Goal: Information Seeking & Learning: Learn about a topic

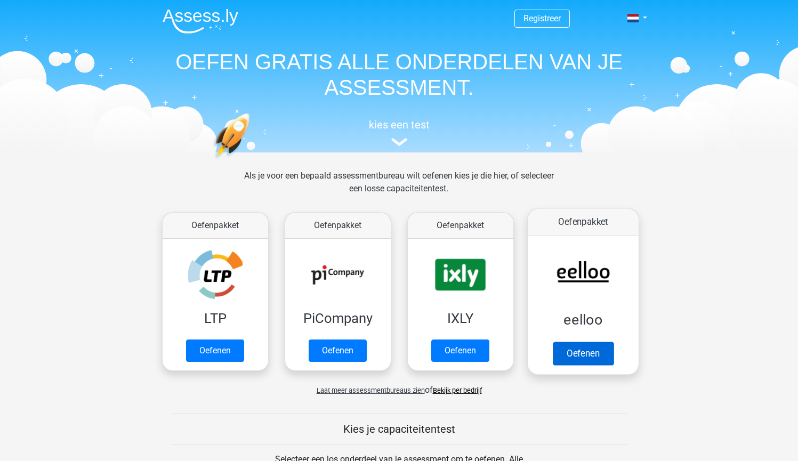
click at [576, 360] on link "Oefenen" at bounding box center [582, 353] width 61 height 23
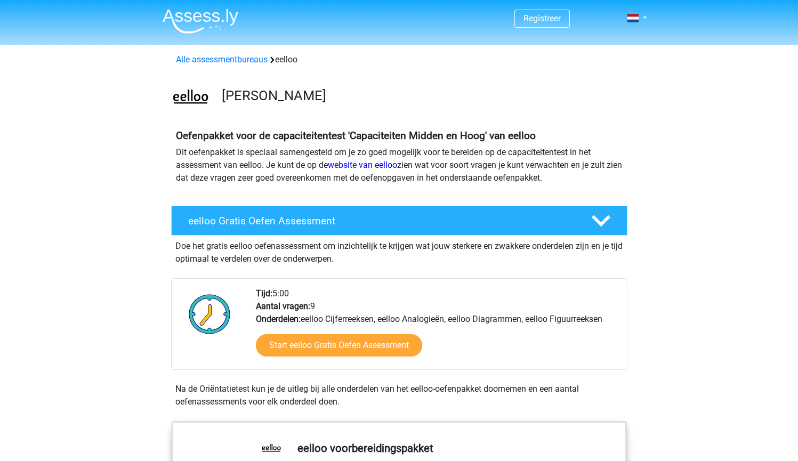
scroll to position [2, 0]
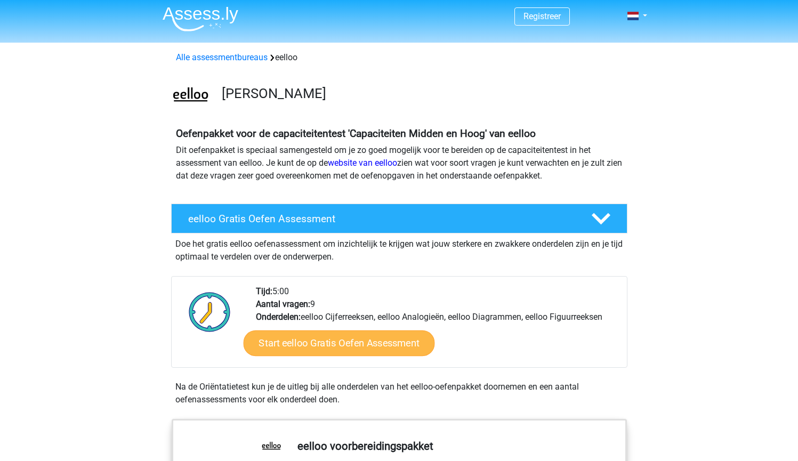
click at [393, 348] on link "Start eelloo Gratis Oefen Assessment" at bounding box center [338, 343] width 191 height 26
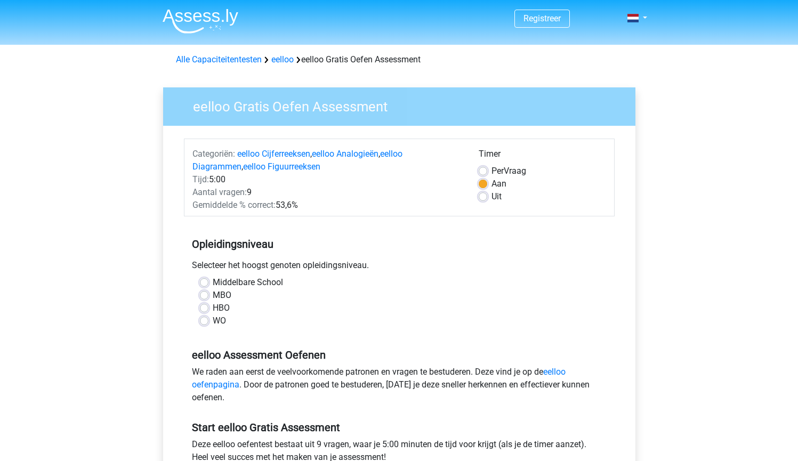
click at [213, 294] on label "MBO" at bounding box center [222, 295] width 19 height 13
click at [204, 294] on input "MBO" at bounding box center [204, 294] width 9 height 11
radio input "true"
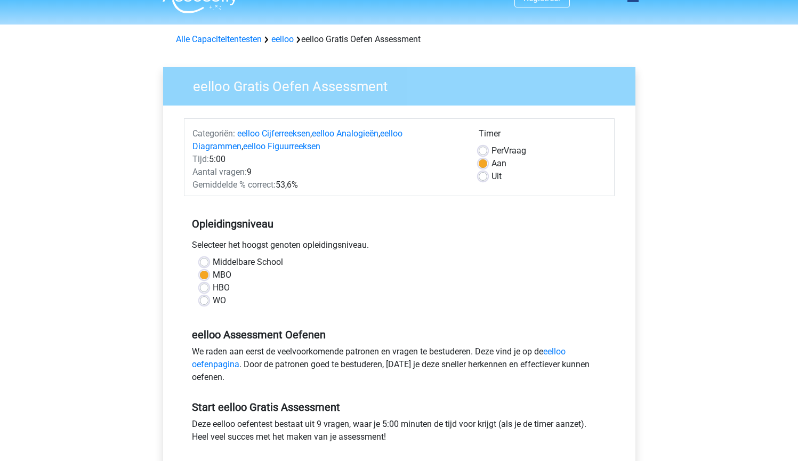
scroll to position [377, 0]
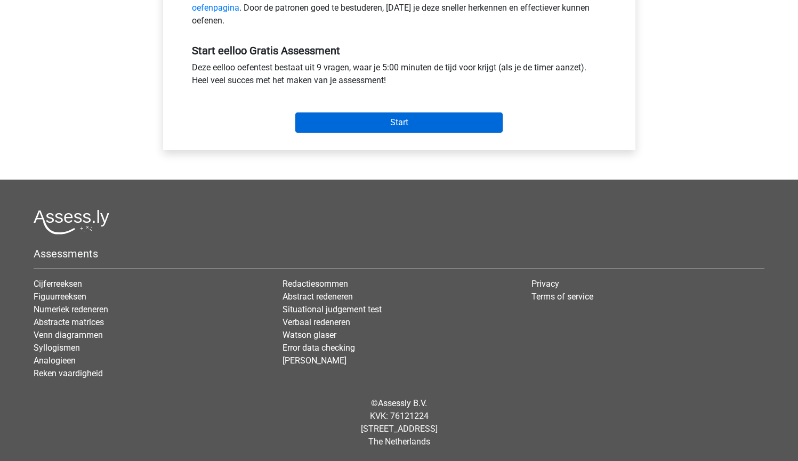
click at [394, 124] on input "Start" at bounding box center [398, 122] width 207 height 20
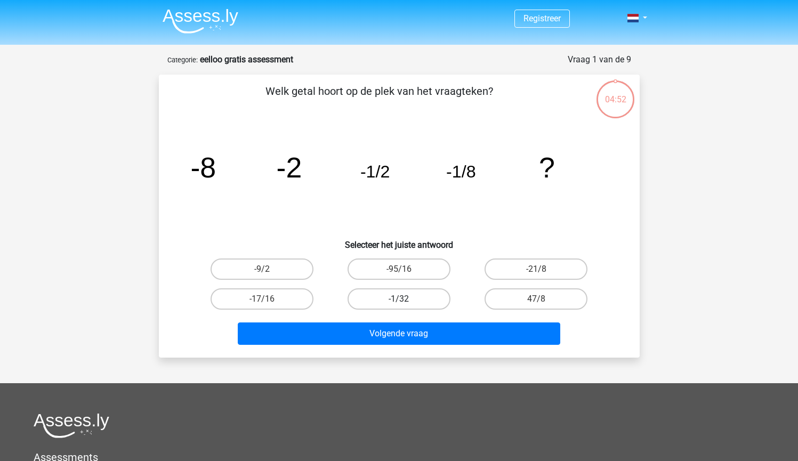
click at [401, 294] on label "-1/32" at bounding box center [399, 298] width 103 height 21
click at [401, 299] on input "-1/32" at bounding box center [402, 302] width 7 height 7
radio input "true"
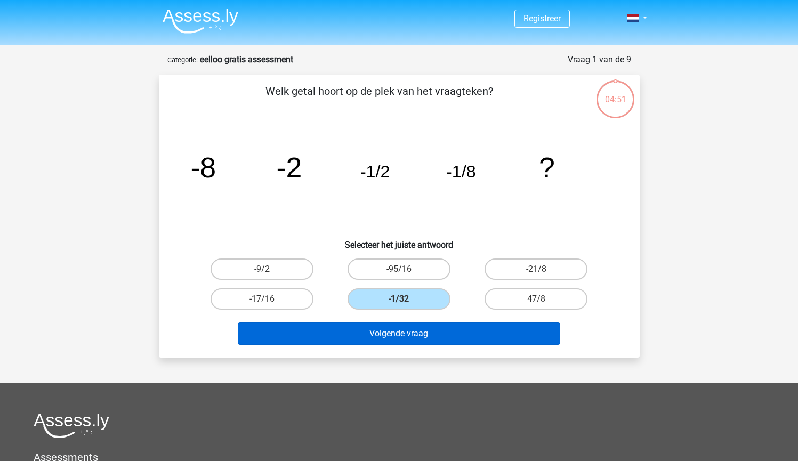
click at [404, 329] on button "Volgende vraag" at bounding box center [399, 333] width 322 height 22
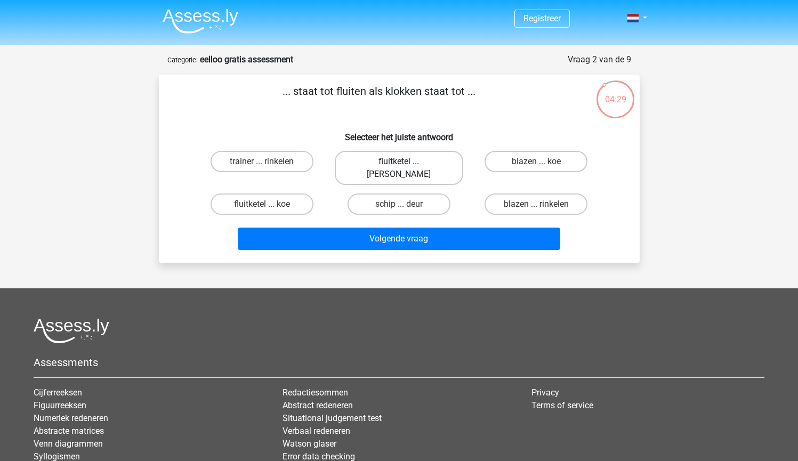
click at [392, 164] on label "fluitketel ... luiden" at bounding box center [399, 168] width 128 height 34
click at [399, 164] on input "fluitketel ... luiden" at bounding box center [402, 165] width 7 height 7
radio input "true"
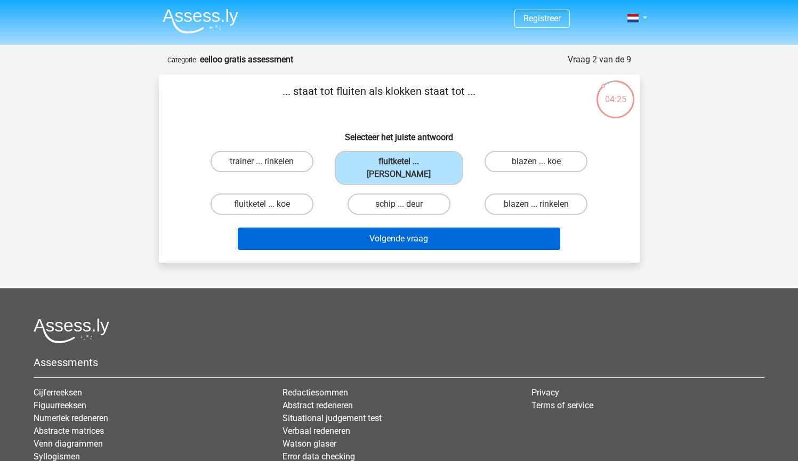
click at [396, 229] on button "Volgende vraag" at bounding box center [399, 239] width 322 height 22
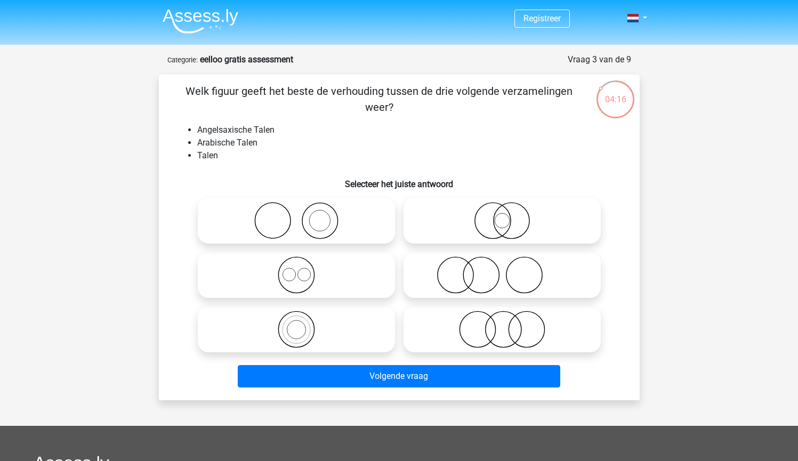
click at [342, 270] on icon at bounding box center [296, 274] width 189 height 37
click at [303, 270] on input "radio" at bounding box center [299, 266] width 7 height 7
radio input "true"
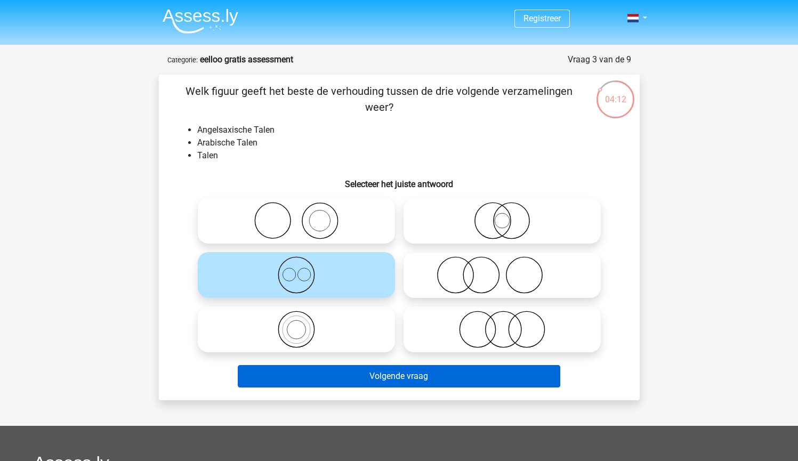
click at [408, 373] on button "Volgende vraag" at bounding box center [399, 376] width 322 height 22
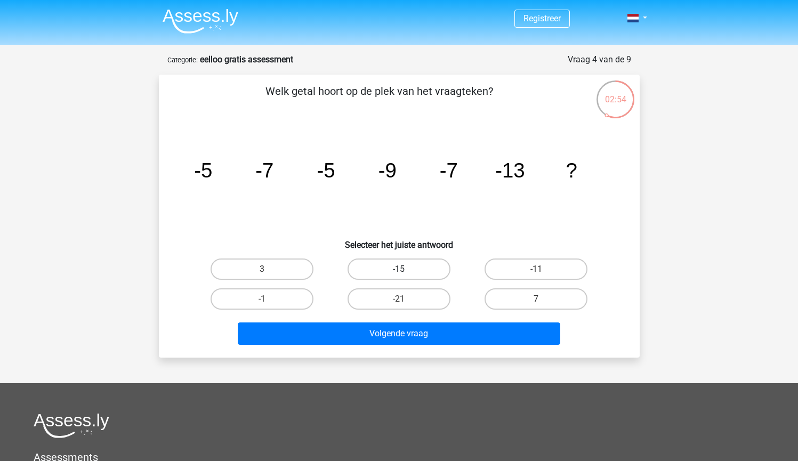
click at [409, 276] on label "-15" at bounding box center [399, 269] width 103 height 21
click at [406, 276] on input "-15" at bounding box center [402, 272] width 7 height 7
radio input "true"
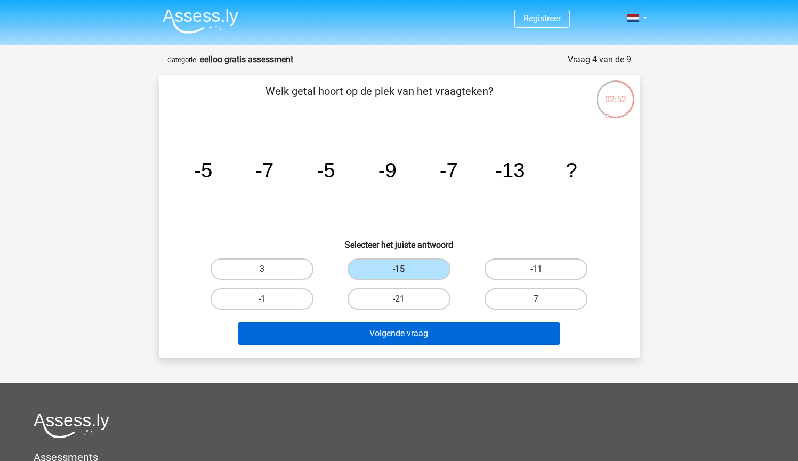
click at [417, 334] on button "Volgende vraag" at bounding box center [399, 333] width 322 height 22
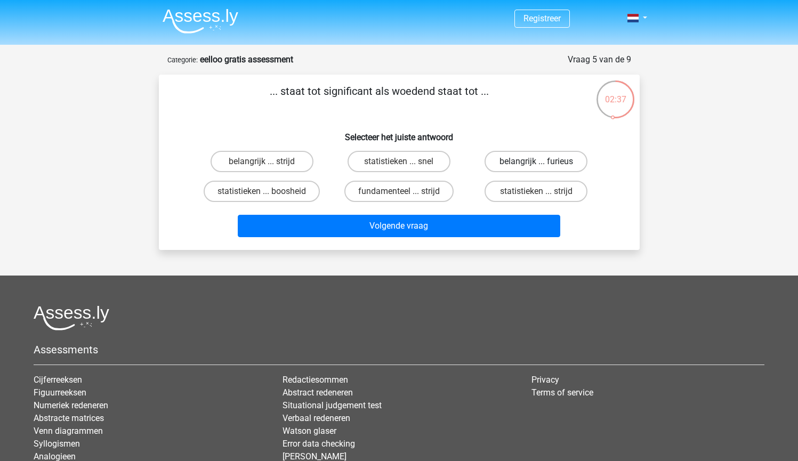
click at [569, 158] on label "belangrijk ... furieus" at bounding box center [536, 161] width 103 height 21
click at [543, 162] on input "belangrijk ... furieus" at bounding box center [539, 165] width 7 height 7
radio input "true"
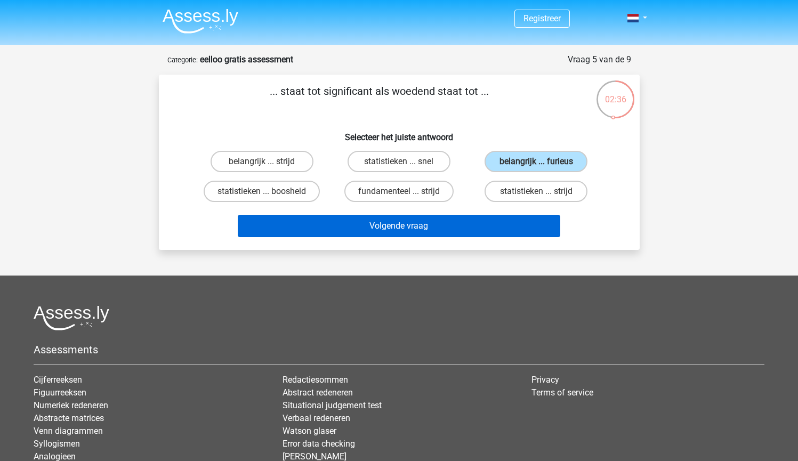
click at [499, 217] on button "Volgende vraag" at bounding box center [399, 226] width 322 height 22
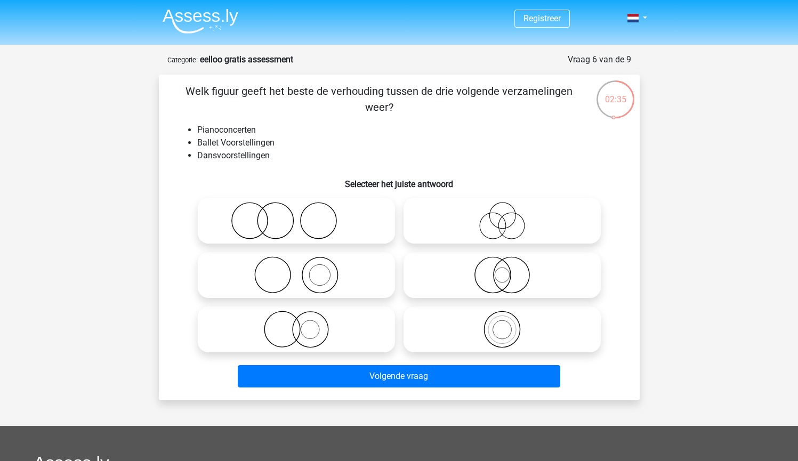
scroll to position [53, 0]
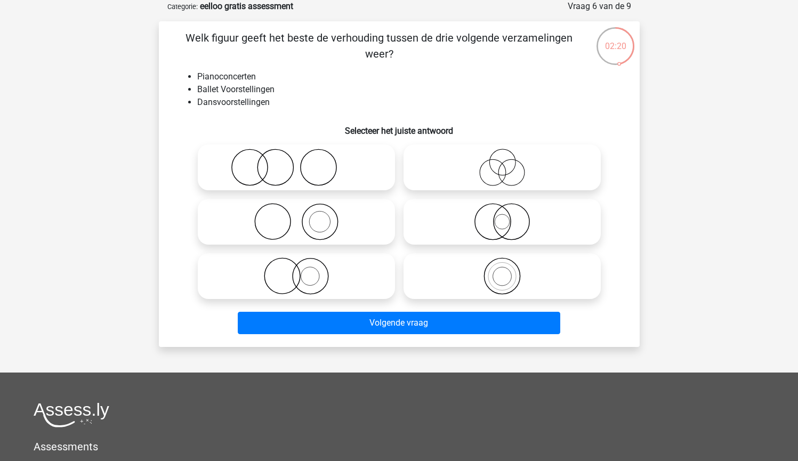
click at [318, 162] on icon at bounding box center [296, 167] width 189 height 37
click at [303, 162] on input "radio" at bounding box center [299, 158] width 7 height 7
radio input "true"
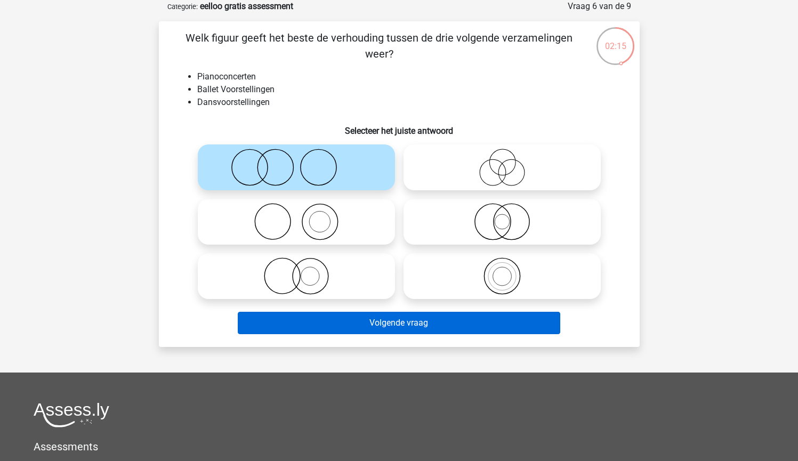
click at [465, 325] on button "Volgende vraag" at bounding box center [399, 323] width 322 height 22
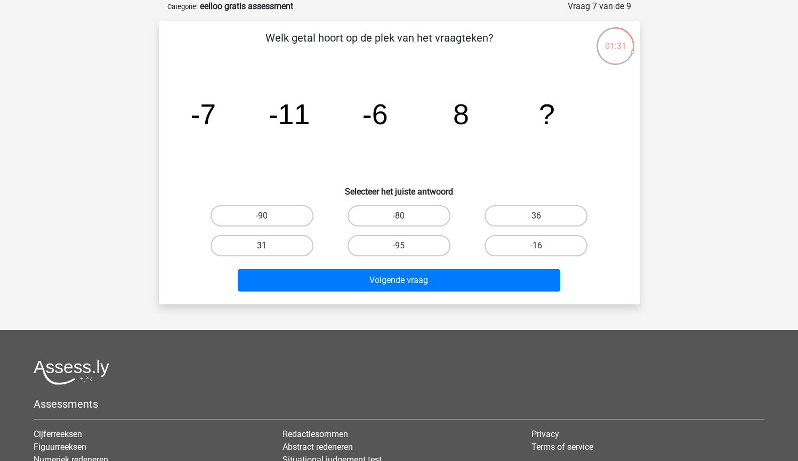
click at [303, 240] on label "31" at bounding box center [262, 245] width 103 height 21
click at [269, 246] on input "31" at bounding box center [265, 249] width 7 height 7
radio input "true"
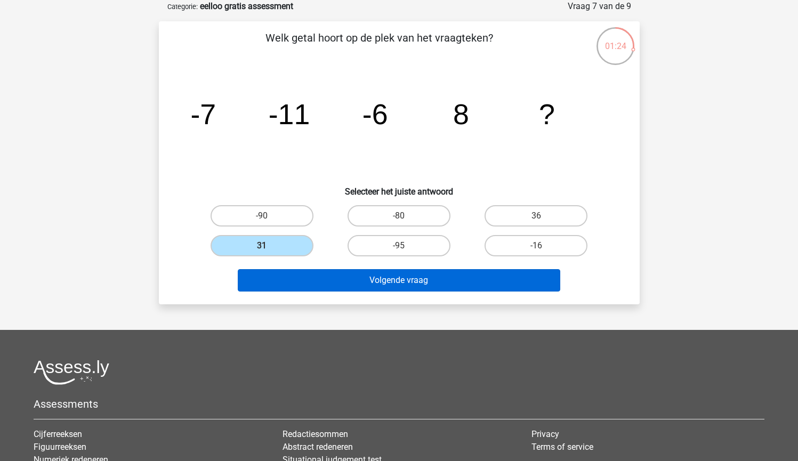
click at [401, 285] on button "Volgende vraag" at bounding box center [399, 280] width 322 height 22
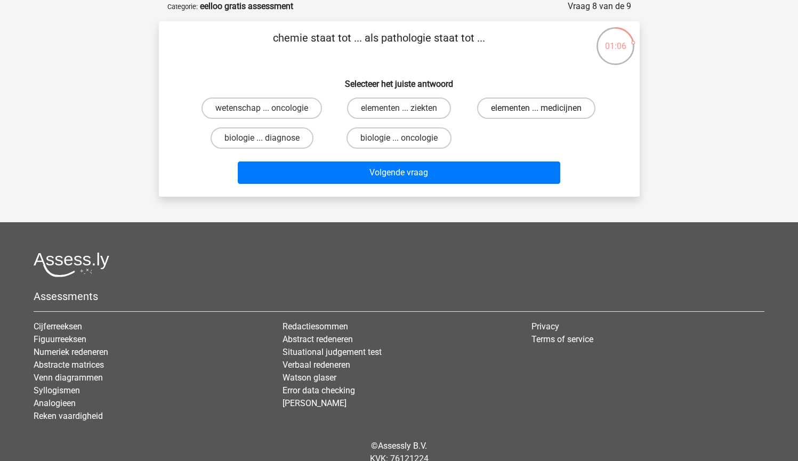
click at [543, 112] on label "elementen ... medicijnen" at bounding box center [536, 108] width 118 height 21
click at [543, 112] on input "elementen ... medicijnen" at bounding box center [539, 111] width 7 height 7
radio input "true"
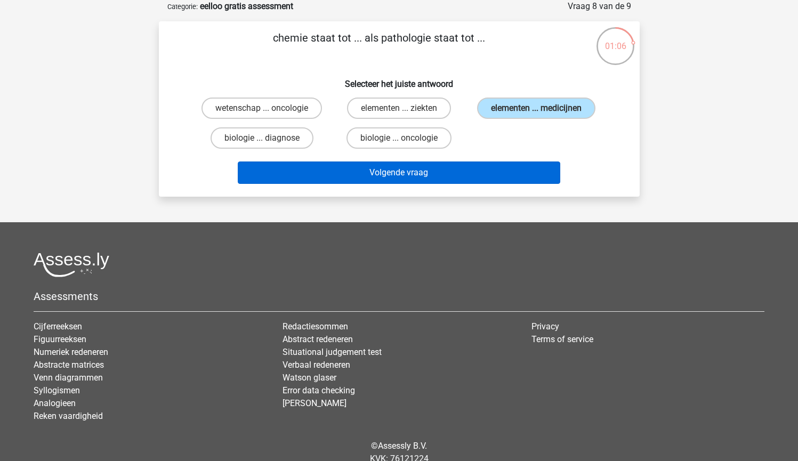
click at [497, 180] on button "Volgende vraag" at bounding box center [399, 173] width 322 height 22
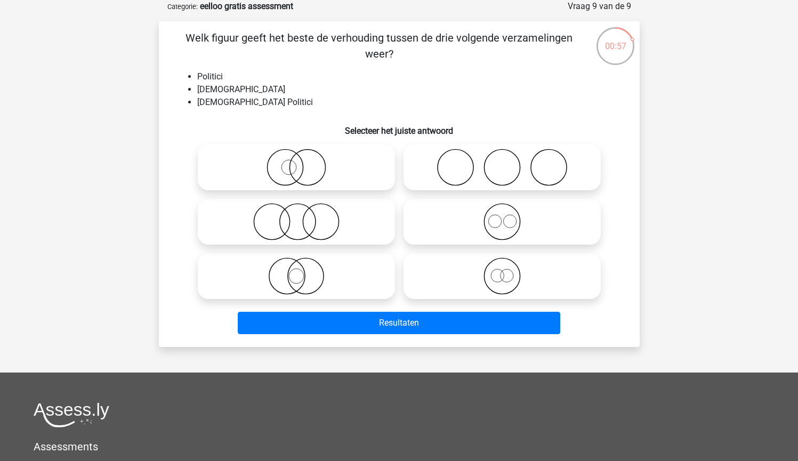
click at [304, 170] on icon at bounding box center [296, 167] width 189 height 37
click at [303, 162] on input "radio" at bounding box center [299, 158] width 7 height 7
radio input "true"
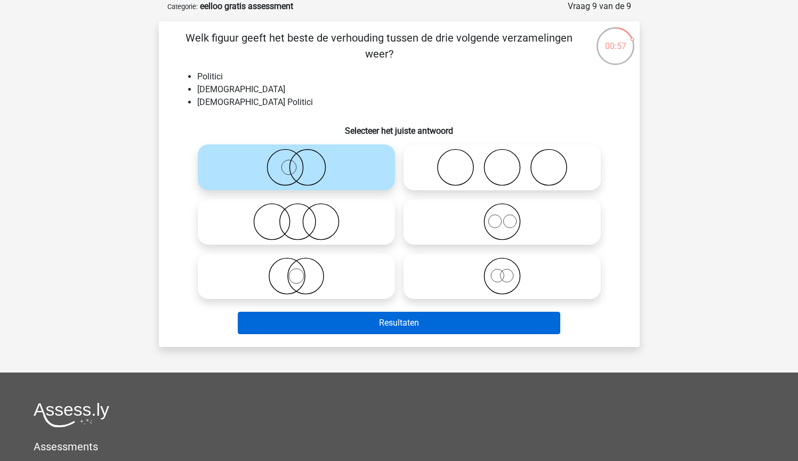
click at [378, 325] on button "Resultaten" at bounding box center [399, 323] width 322 height 22
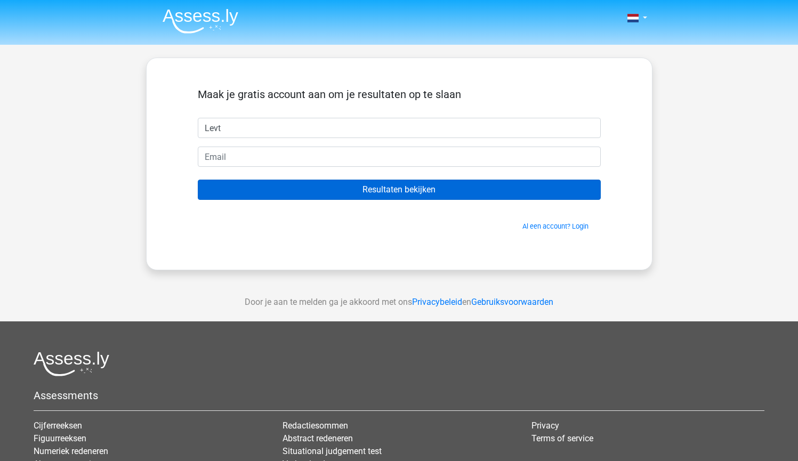
type input "Levt"
click at [340, 190] on input "Resultaten bekijken" at bounding box center [399, 190] width 403 height 20
click at [362, 193] on input "Resultaten bekijken" at bounding box center [399, 190] width 403 height 20
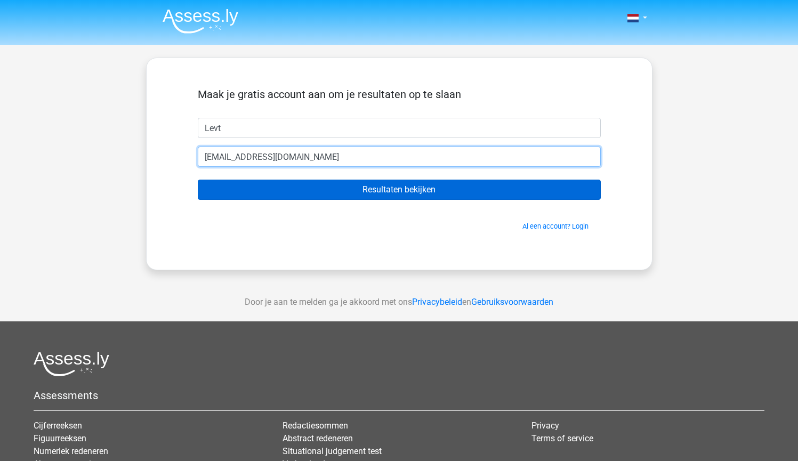
type input "[EMAIL_ADDRESS][DOMAIN_NAME]"
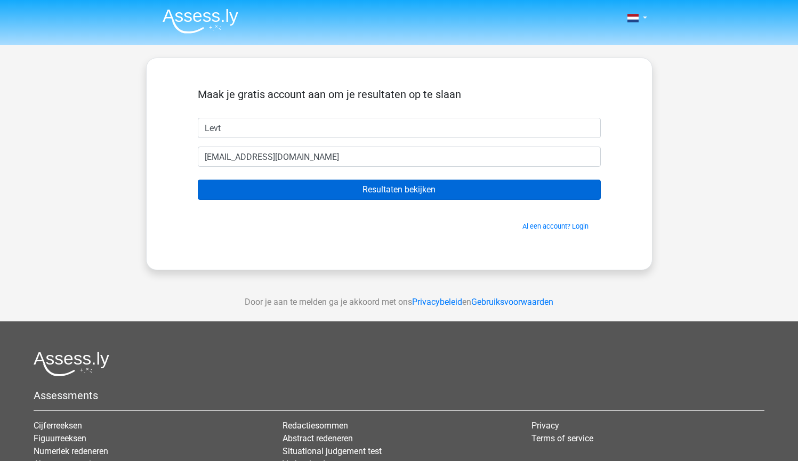
click at [422, 197] on input "Resultaten bekijken" at bounding box center [399, 190] width 403 height 20
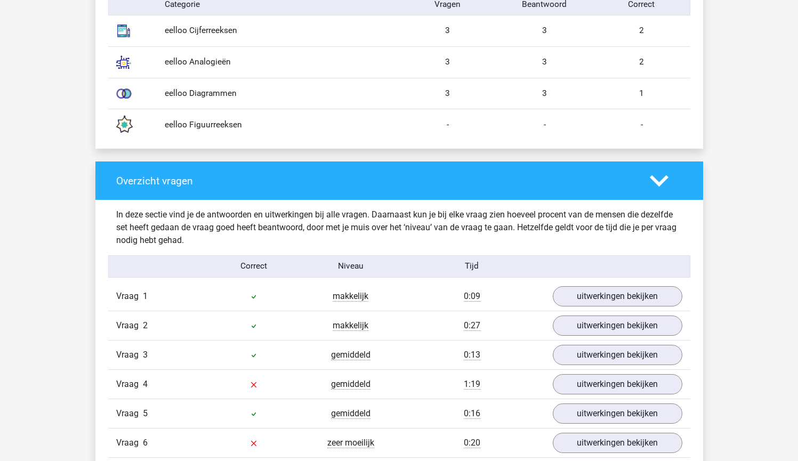
scroll to position [1042, 0]
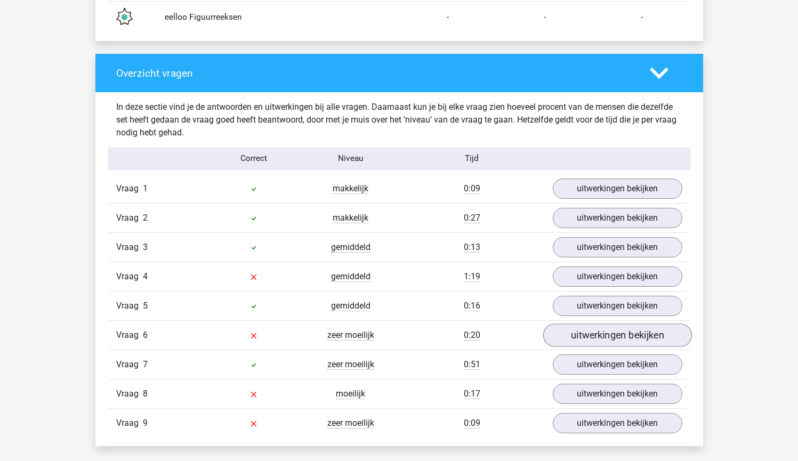
click at [579, 332] on link "uitwerkingen bekijken" at bounding box center [617, 335] width 149 height 23
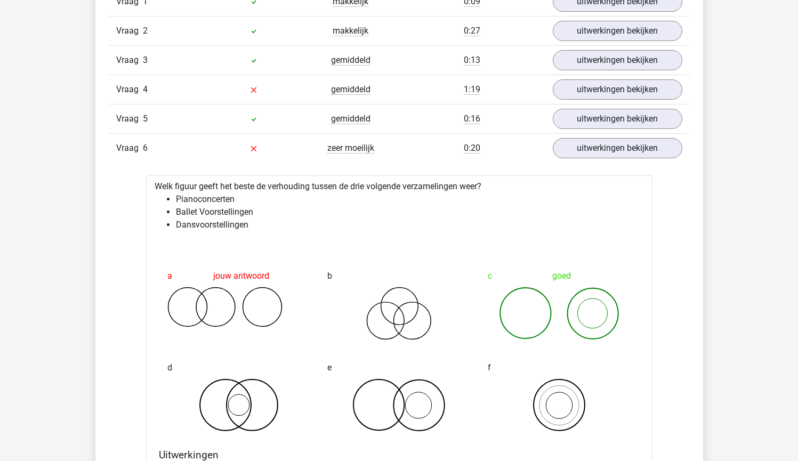
scroll to position [1128, 0]
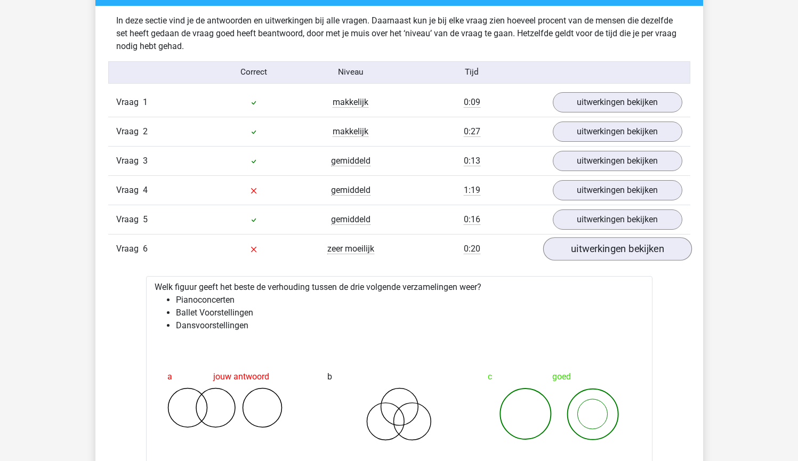
click at [592, 254] on link "uitwerkingen bekijken" at bounding box center [617, 248] width 149 height 23
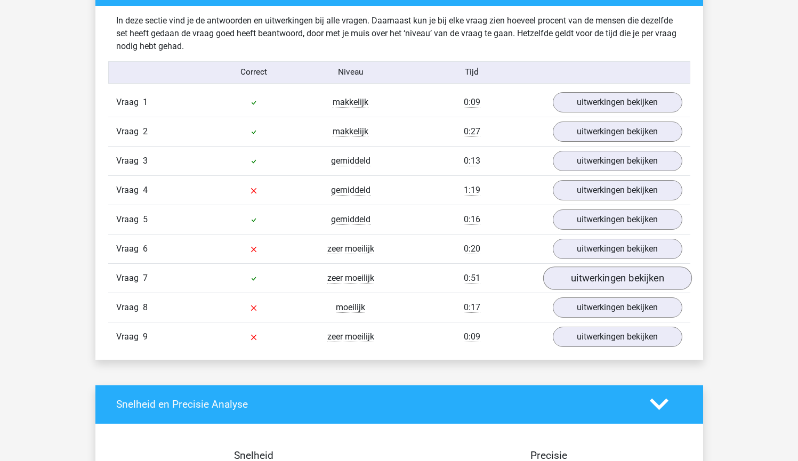
click at [592, 280] on link "uitwerkingen bekijken" at bounding box center [617, 278] width 149 height 23
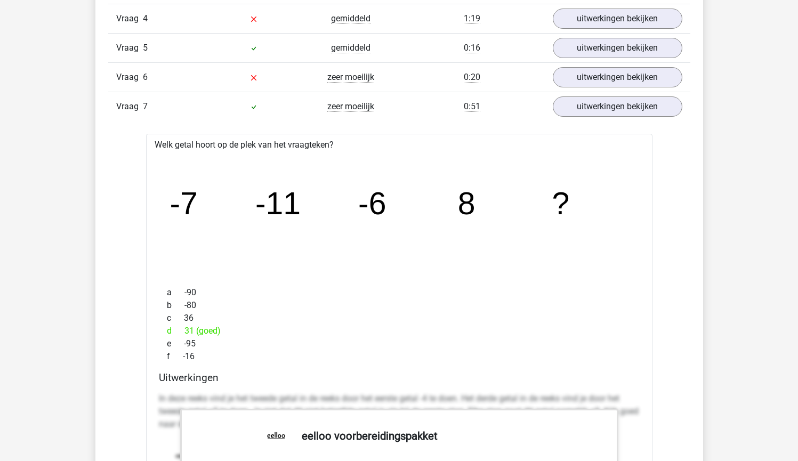
scroll to position [1085, 0]
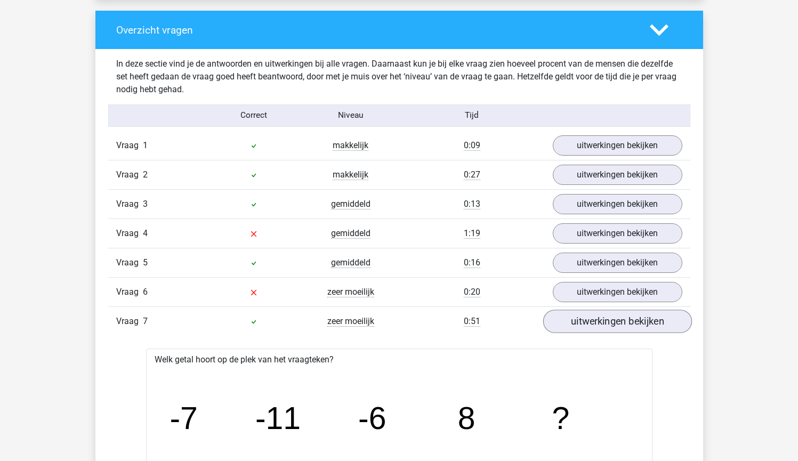
click at [595, 327] on link "uitwerkingen bekijken" at bounding box center [617, 321] width 149 height 23
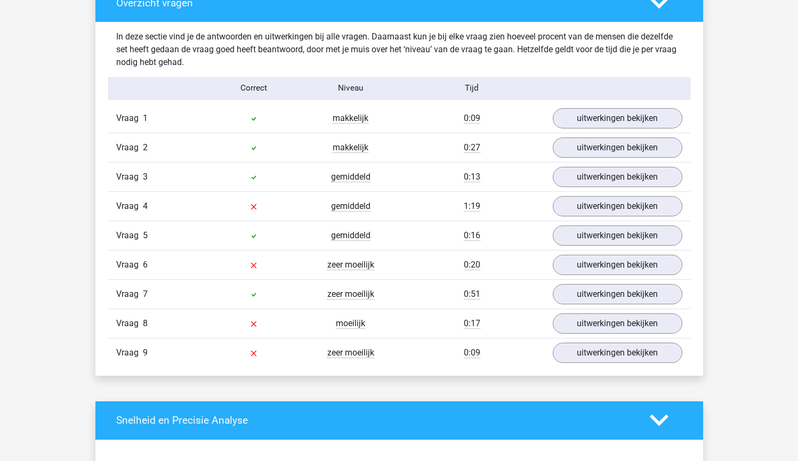
scroll to position [1175, 0]
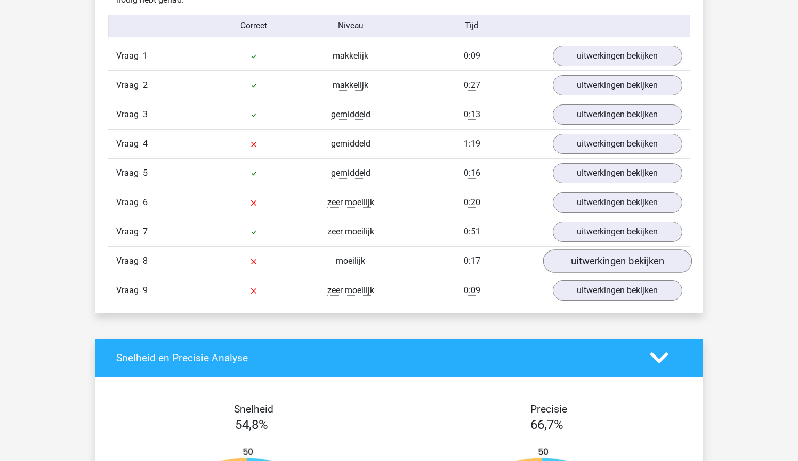
click at [585, 264] on link "uitwerkingen bekijken" at bounding box center [617, 260] width 149 height 23
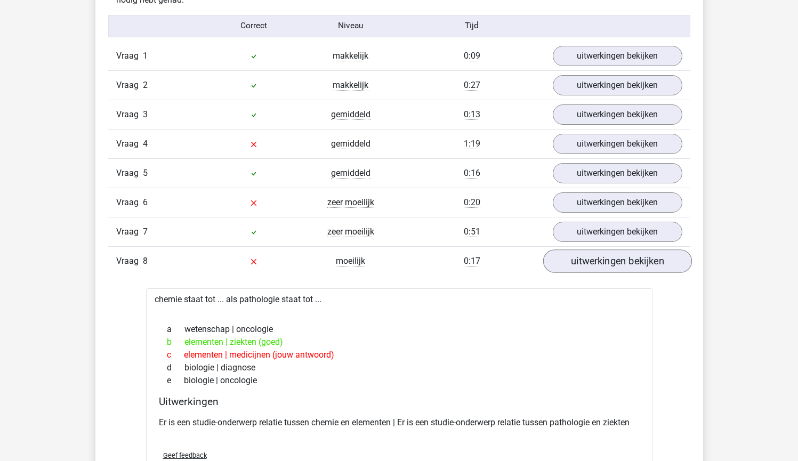
click at [585, 264] on link "uitwerkingen bekijken" at bounding box center [617, 260] width 149 height 23
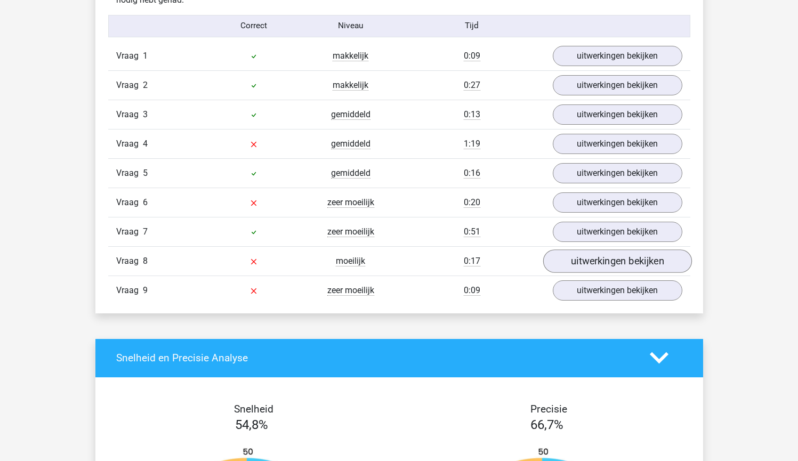
click at [585, 264] on link "uitwerkingen bekijken" at bounding box center [617, 260] width 149 height 23
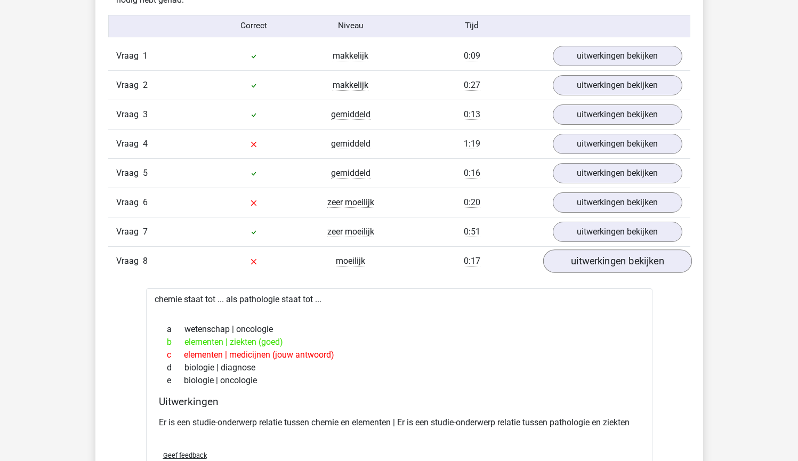
click at [585, 264] on link "uitwerkingen bekijken" at bounding box center [617, 260] width 149 height 23
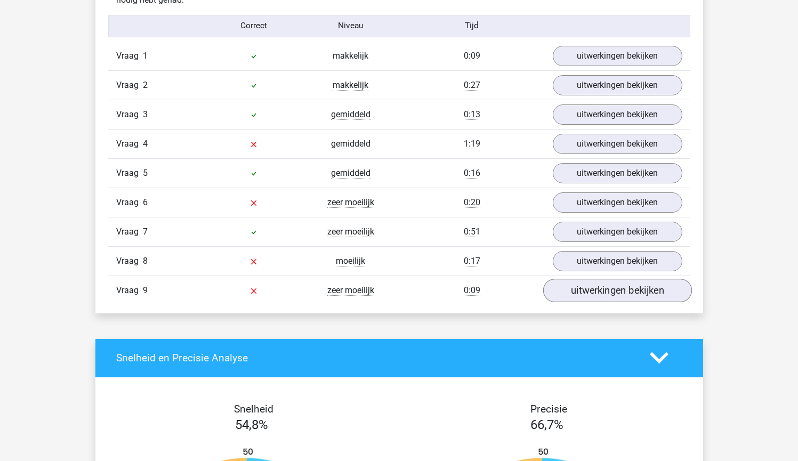
click at [580, 288] on link "uitwerkingen bekijken" at bounding box center [617, 290] width 149 height 23
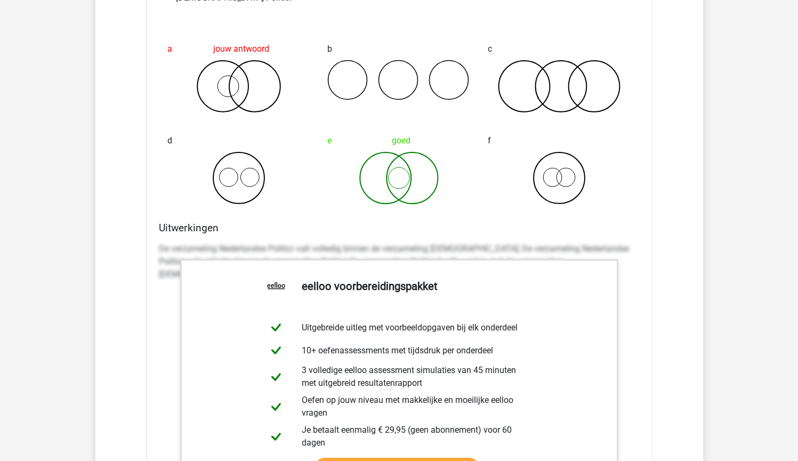
scroll to position [1172, 0]
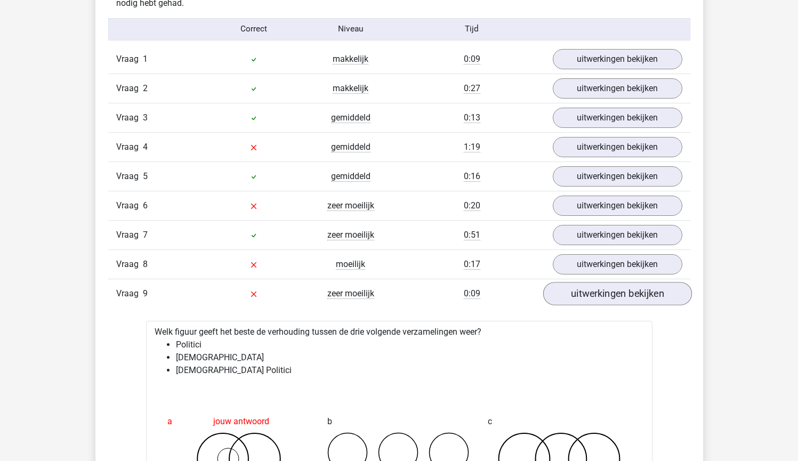
click at [579, 293] on link "uitwerkingen bekijken" at bounding box center [617, 293] width 149 height 23
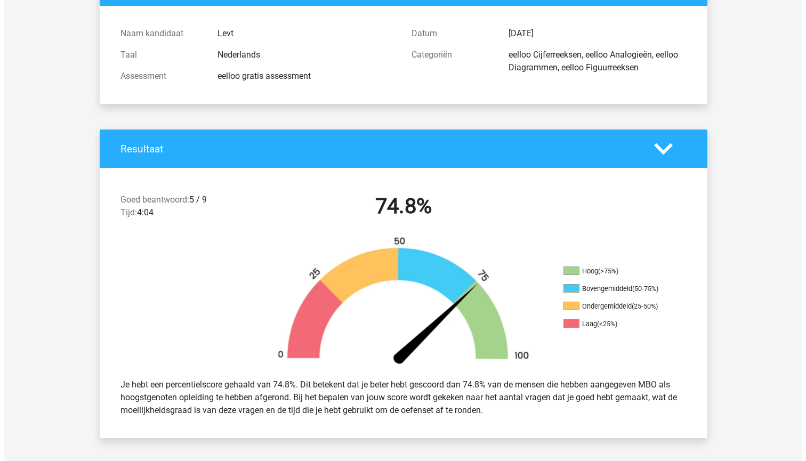
scroll to position [83, 0]
